Goal: Transaction & Acquisition: Purchase product/service

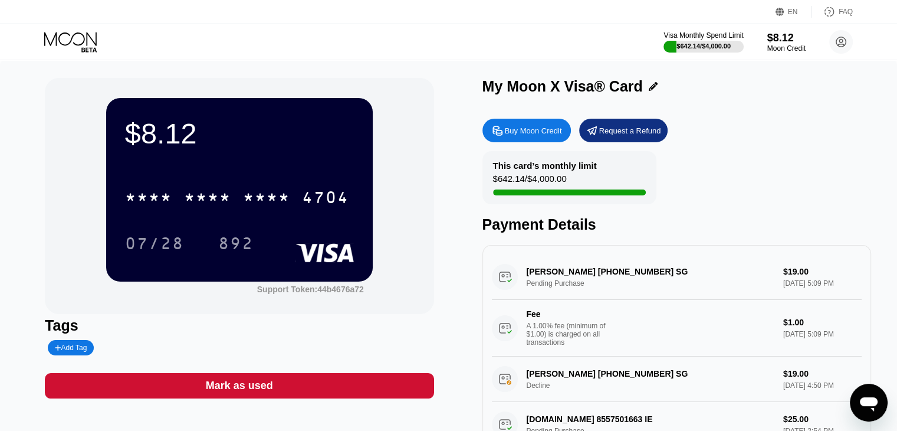
click at [713, 276] on div "[PERSON_NAME] [PHONE_NUMBER] SG Pending Purchase $19.00 [DATE] 5:09 PM Fee A 1.…" at bounding box center [677, 305] width 370 height 102
click at [533, 132] on div "Buy Moon Credit" at bounding box center [533, 131] width 57 height 10
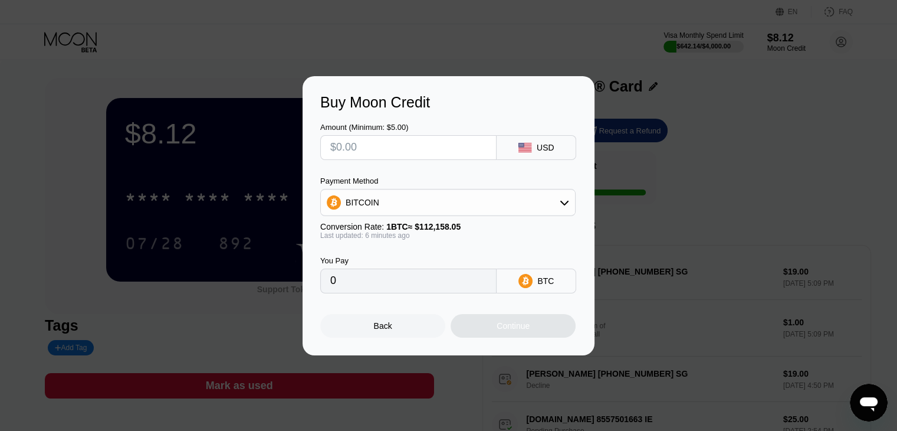
click at [390, 147] on input "text" at bounding box center [408, 148] width 156 height 24
type input "$1"
type input "0.00000893"
type input "$10"
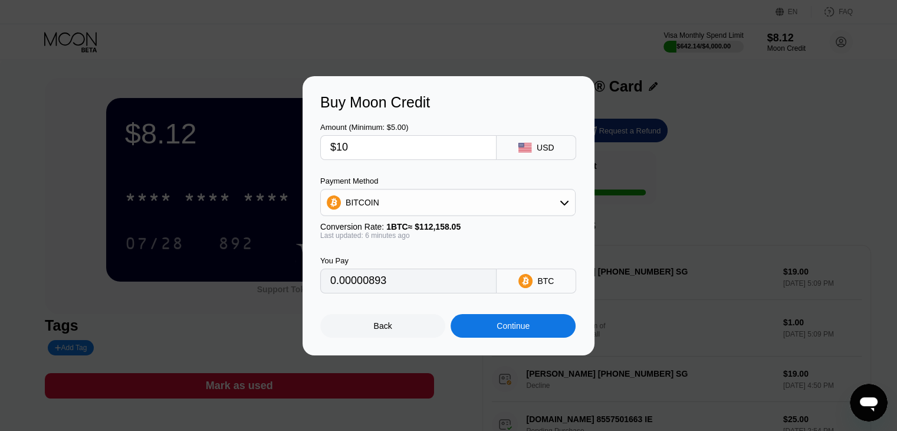
type input "0.00008923"
type input "$100"
type input "0.00089222"
type input "$100"
click at [500, 217] on div "Payment Method BITCOIN Conversion Rate: 1 BTC ≈ $112,158.05 Last updated: 6 min…" at bounding box center [447, 207] width 255 height 63
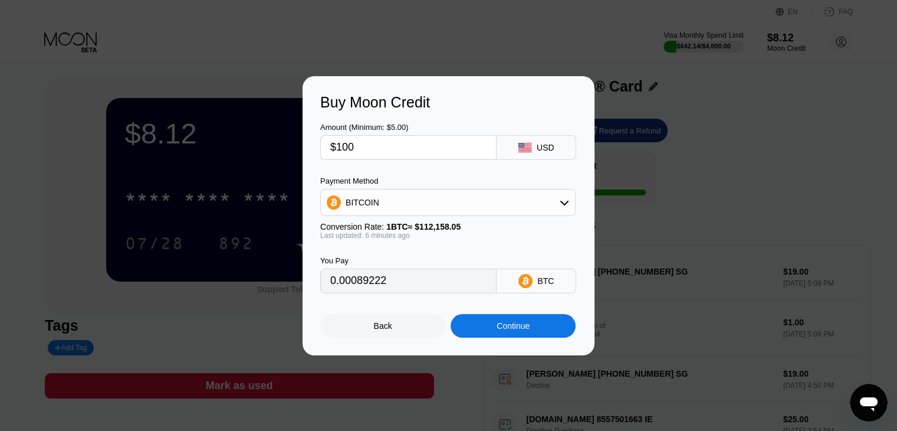
click at [500, 203] on div "BITCOIN" at bounding box center [448, 203] width 254 height 24
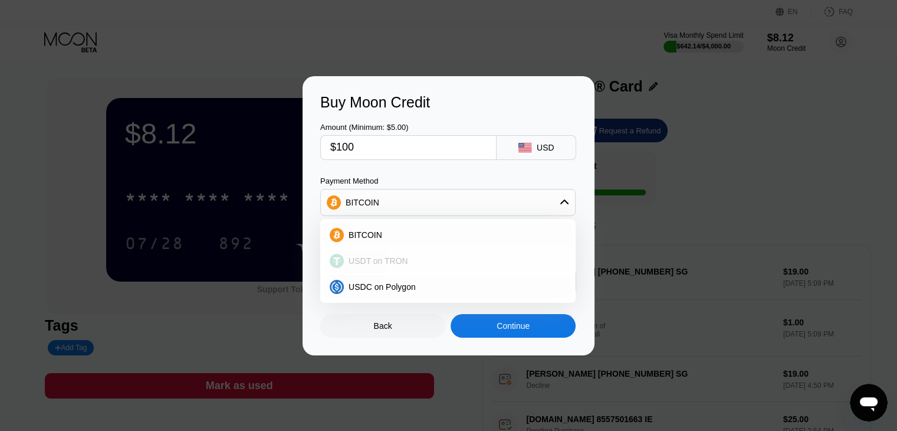
click at [396, 261] on span "USDT on TRON" at bounding box center [379, 260] width 60 height 9
type input "101.01"
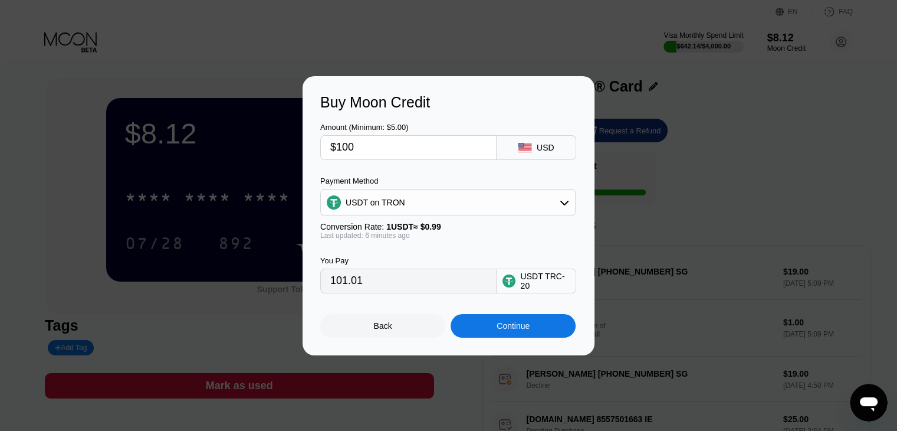
drag, startPoint x: 399, startPoint y: 143, endPoint x: 303, endPoint y: 143, distance: 96.2
click at [303, 143] on div "Buy Moon Credit Amount (Minimum: $5.00) $100 USD Payment Method USDT on TRON Co…" at bounding box center [449, 215] width 292 height 279
type input "0.00"
drag, startPoint x: 622, startPoint y: 171, endPoint x: 623, endPoint y: 176, distance: 5.9
click at [624, 178] on div "Buy Moon Credit Amount (Minimum: $5.00) USD Payment Method USDT on TRON Convers…" at bounding box center [448, 215] width 897 height 279
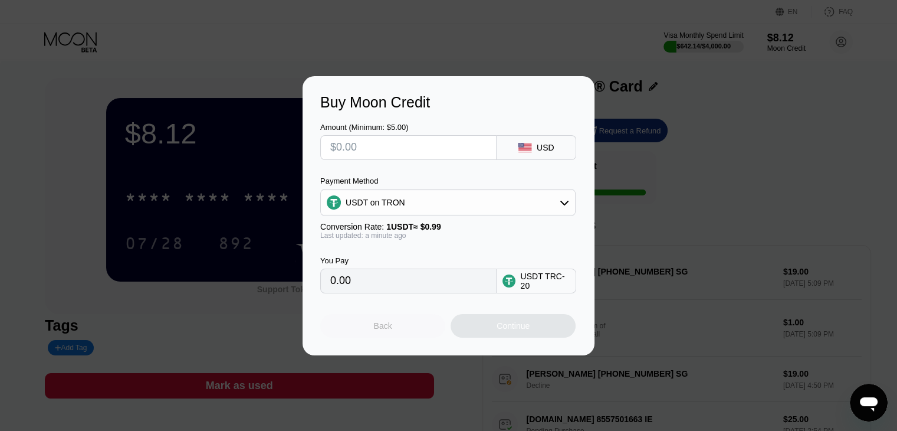
click at [376, 330] on div "Back" at bounding box center [383, 325] width 18 height 9
